Goal: Task Accomplishment & Management: Use online tool/utility

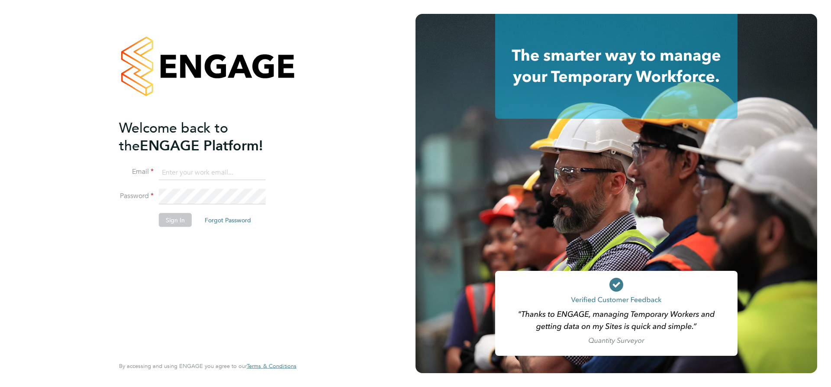
type input "[EMAIL_ADDRESS][DOMAIN_NAME]"
click at [171, 214] on button "Sign In" at bounding box center [175, 220] width 33 height 14
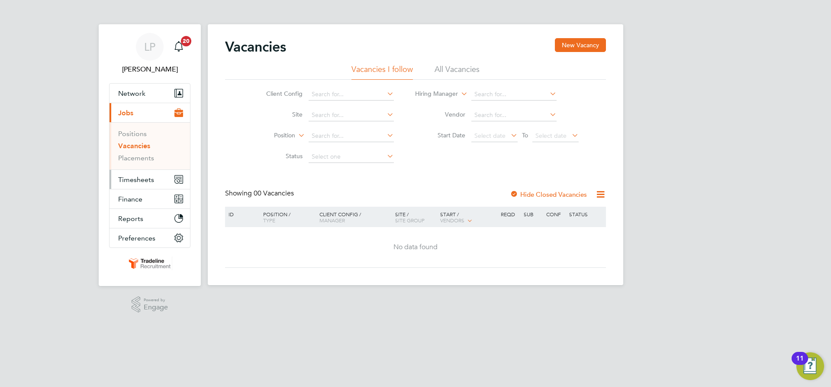
click at [144, 178] on span "Timesheets" at bounding box center [136, 179] width 36 height 8
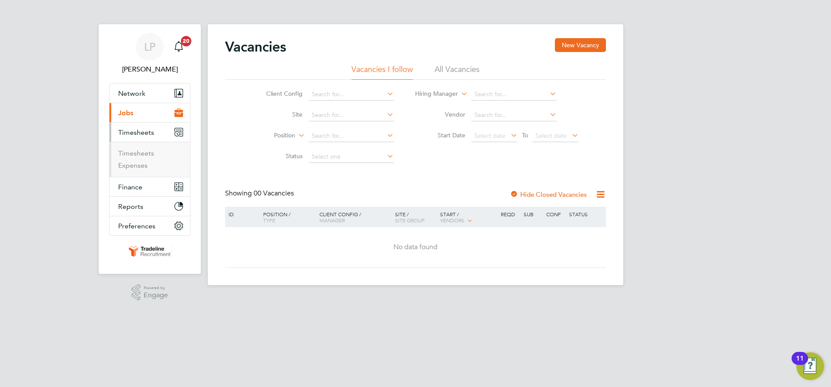
click at [141, 157] on li "Timesheets" at bounding box center [150, 155] width 65 height 12
click at [140, 155] on link "Timesheets" at bounding box center [136, 153] width 36 height 8
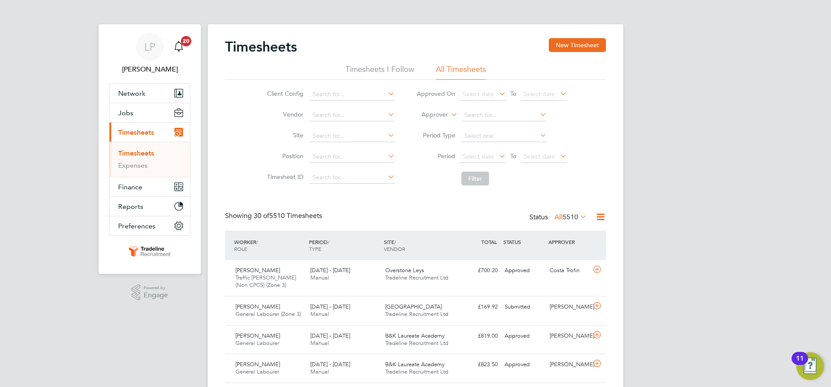
click at [442, 111] on label "Approver" at bounding box center [428, 114] width 39 height 9
click at [439, 124] on li "Worker" at bounding box center [426, 124] width 43 height 11
click at [491, 116] on input at bounding box center [504, 115] width 85 height 12
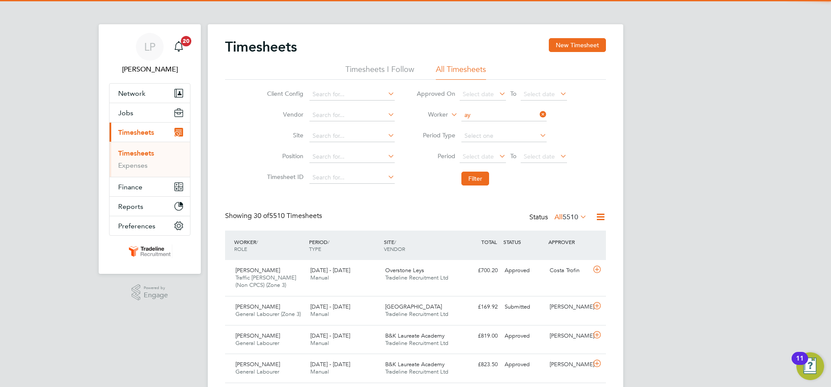
click at [494, 127] on b "Ay" at bounding box center [496, 126] width 7 height 7
type input "Semungus Ayele"
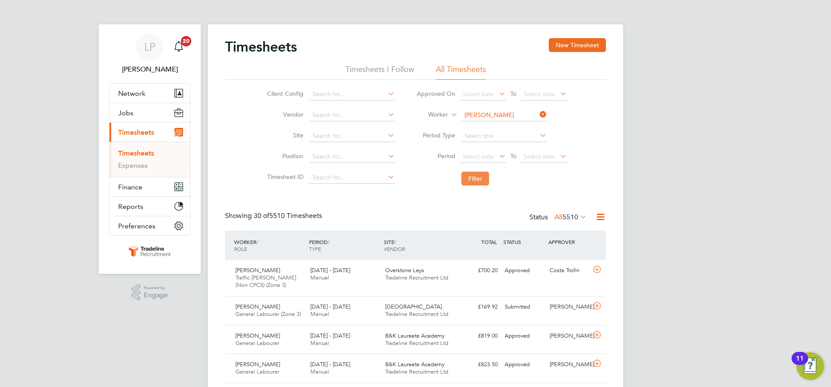
click at [482, 179] on button "Filter" at bounding box center [476, 178] width 28 height 14
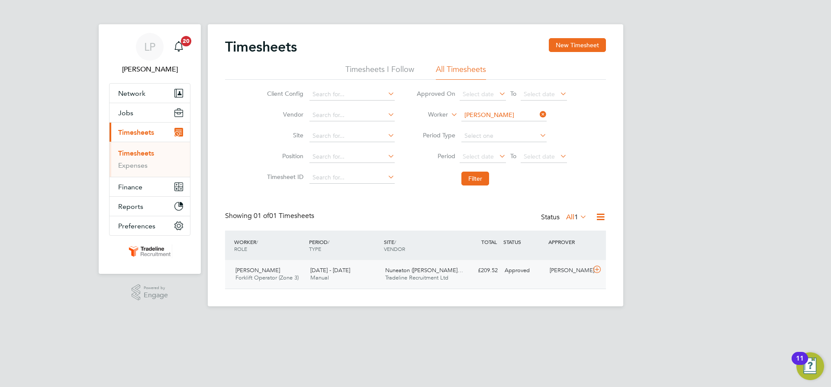
click at [446, 272] on span "Nuneaton (Callendar Fa…" at bounding box center [424, 269] width 78 height 7
